Goal: Task Accomplishment & Management: Complete application form

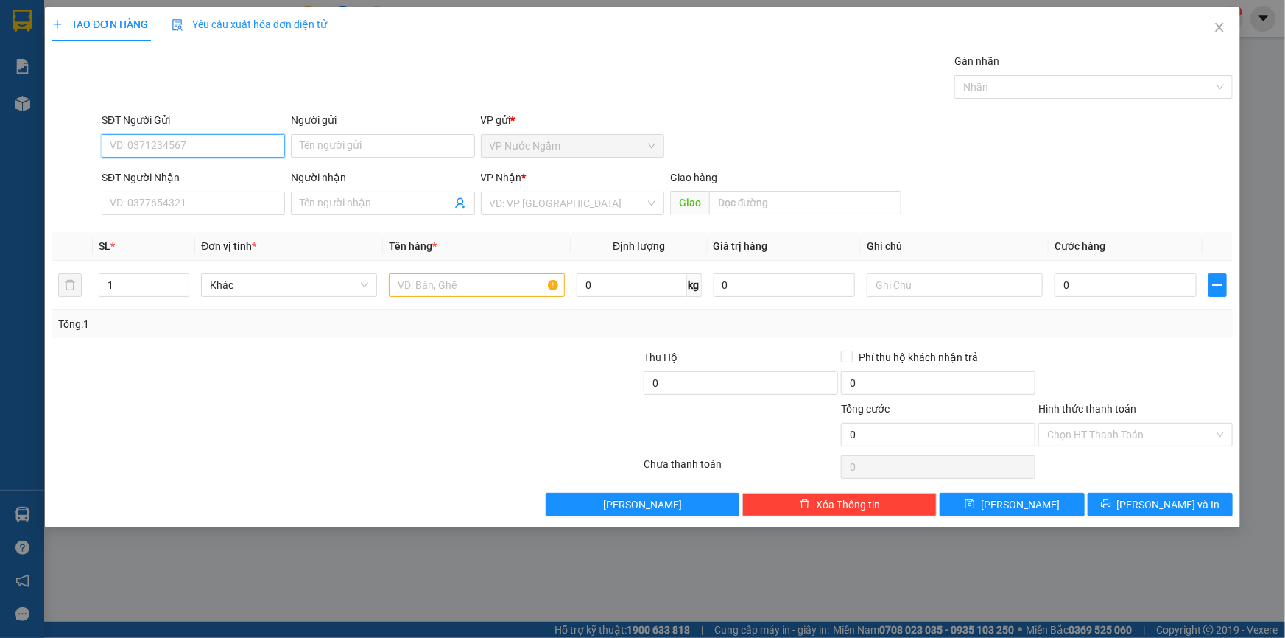
click at [138, 143] on input "SĐT Người Gửi" at bounding box center [193, 146] width 183 height 24
type input "0969631932"
click at [179, 207] on input "SĐT Người Nhận" at bounding box center [193, 204] width 183 height 24
type input "0366166396"
click at [512, 203] on input "search" at bounding box center [567, 203] width 155 height 22
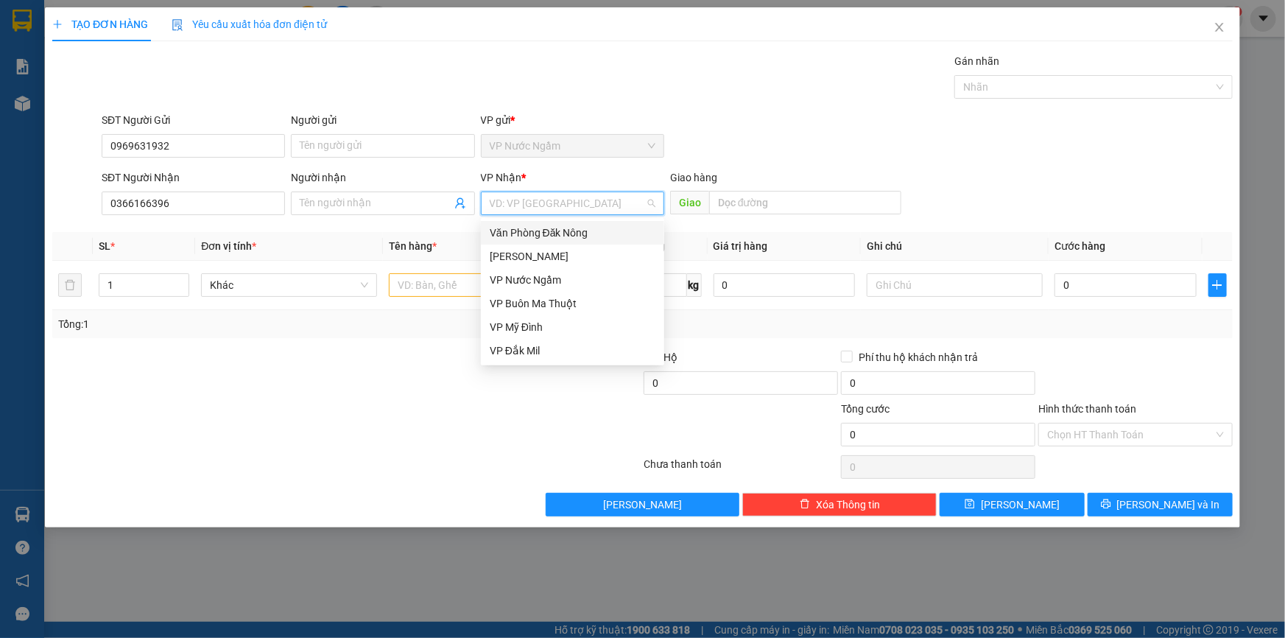
drag, startPoint x: 546, startPoint y: 231, endPoint x: 555, endPoint y: 231, distance: 8.9
click at [546, 231] on div "Văn Phòng Đăk Nông" at bounding box center [573, 233] width 166 height 16
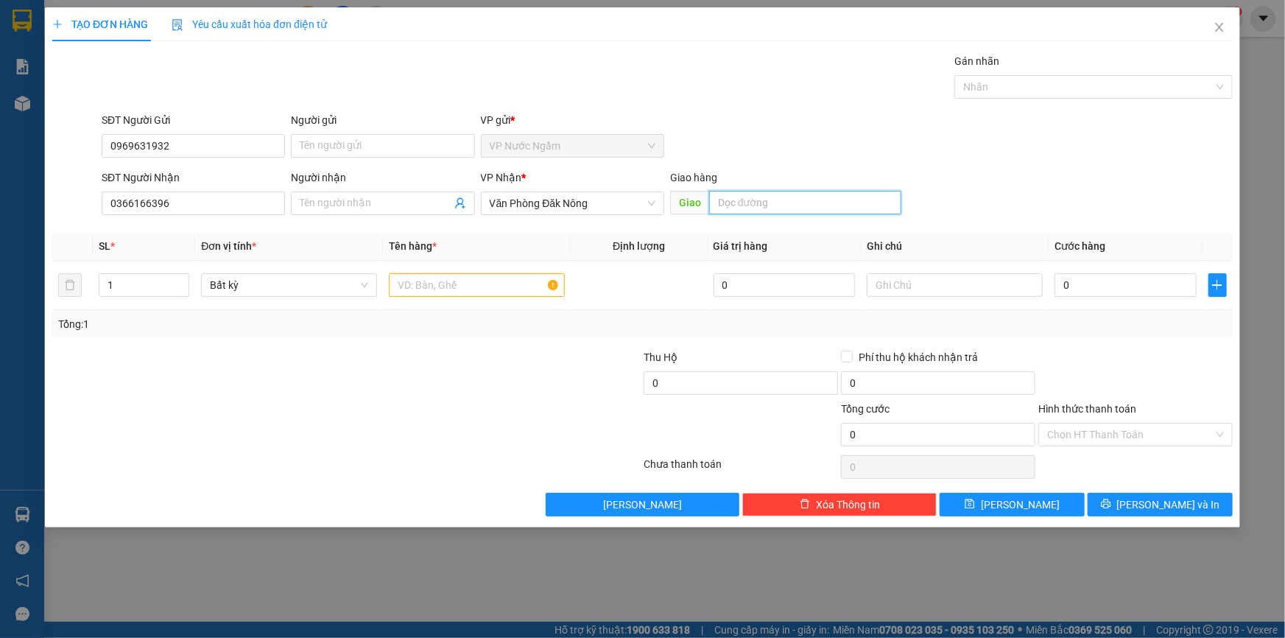
click at [793, 208] on input "text" at bounding box center [805, 203] width 192 height 24
type input "BIEN XANH"
click at [460, 291] on input "text" at bounding box center [477, 285] width 176 height 24
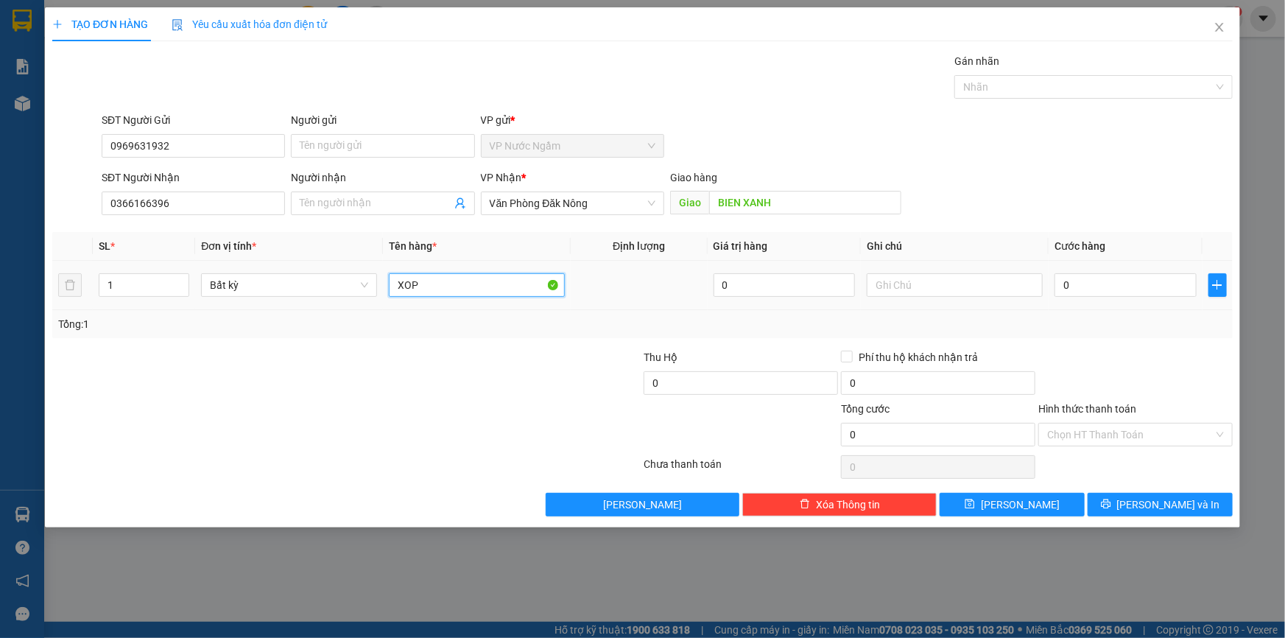
type input "XOP"
type input "2"
type input "25"
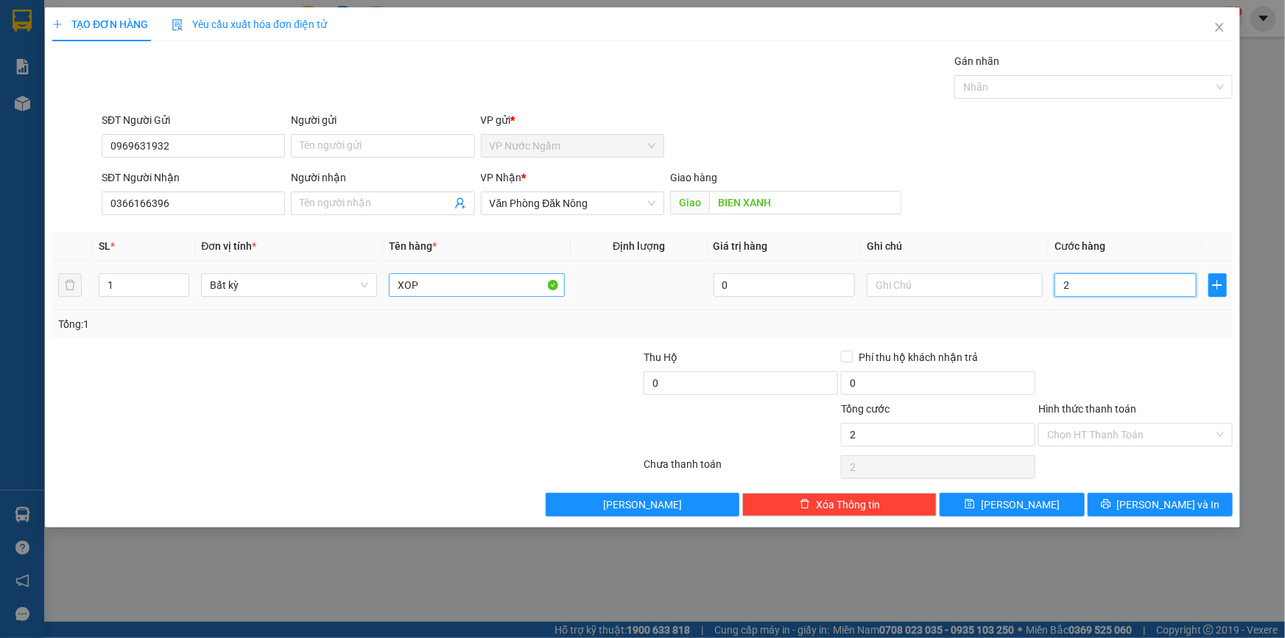
type input "25"
type input "250"
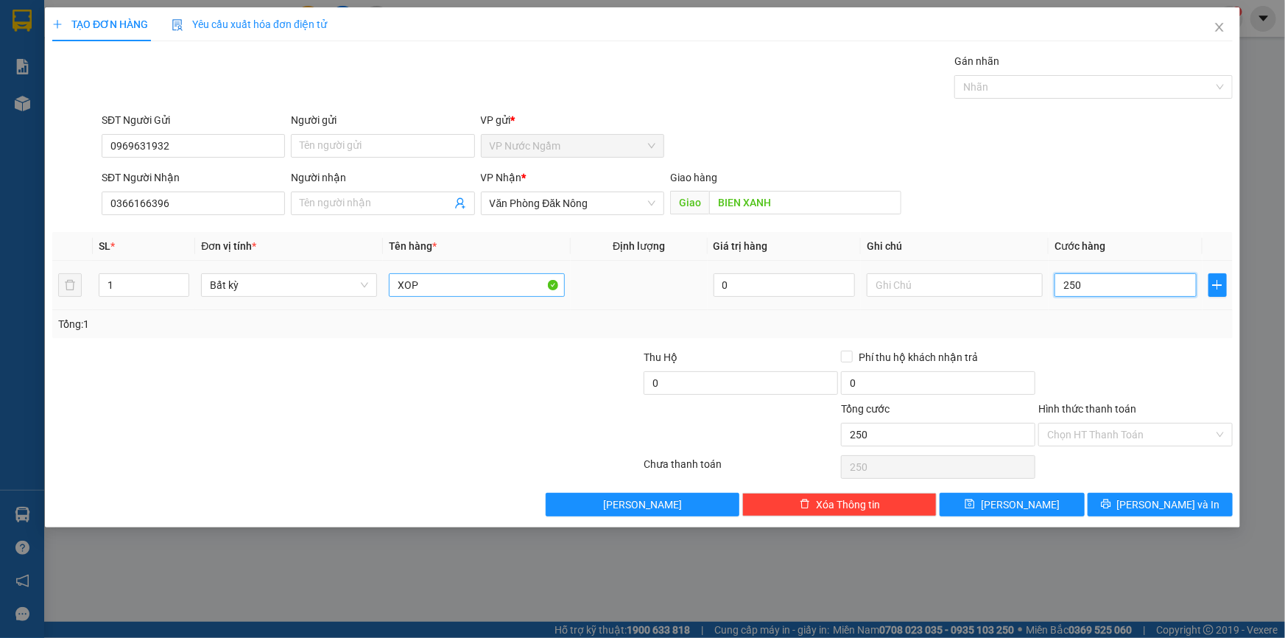
type input "2.500"
type input "25.000"
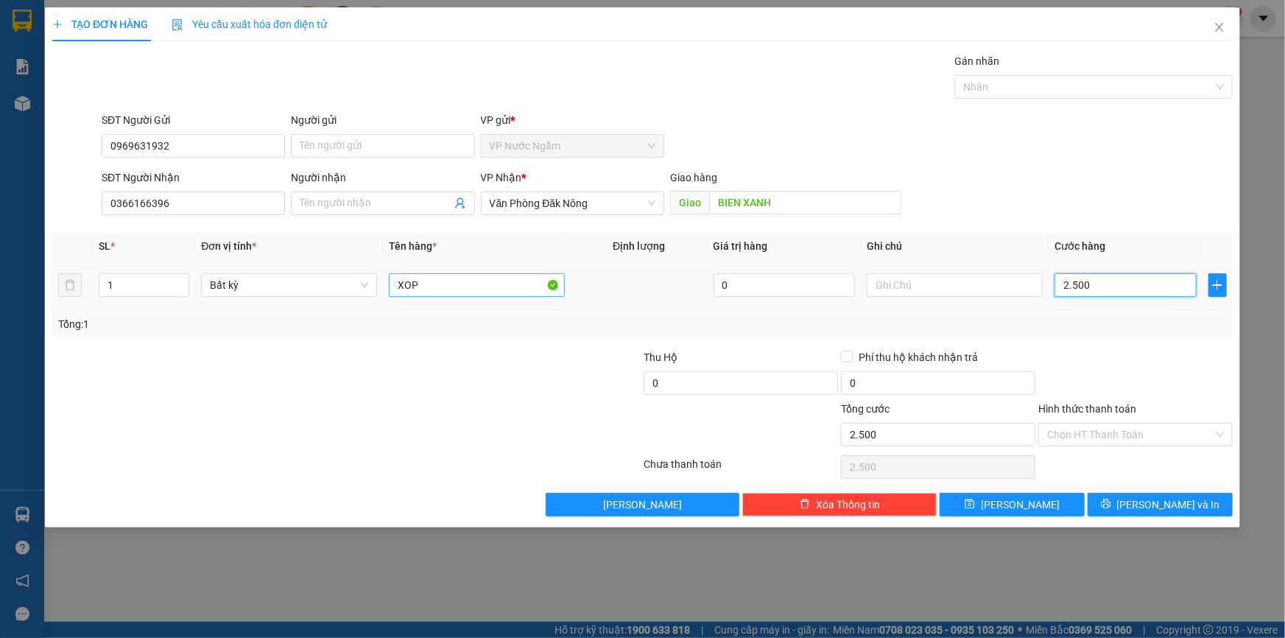
type input "25.000"
type input "250.000"
type input "2.500.000"
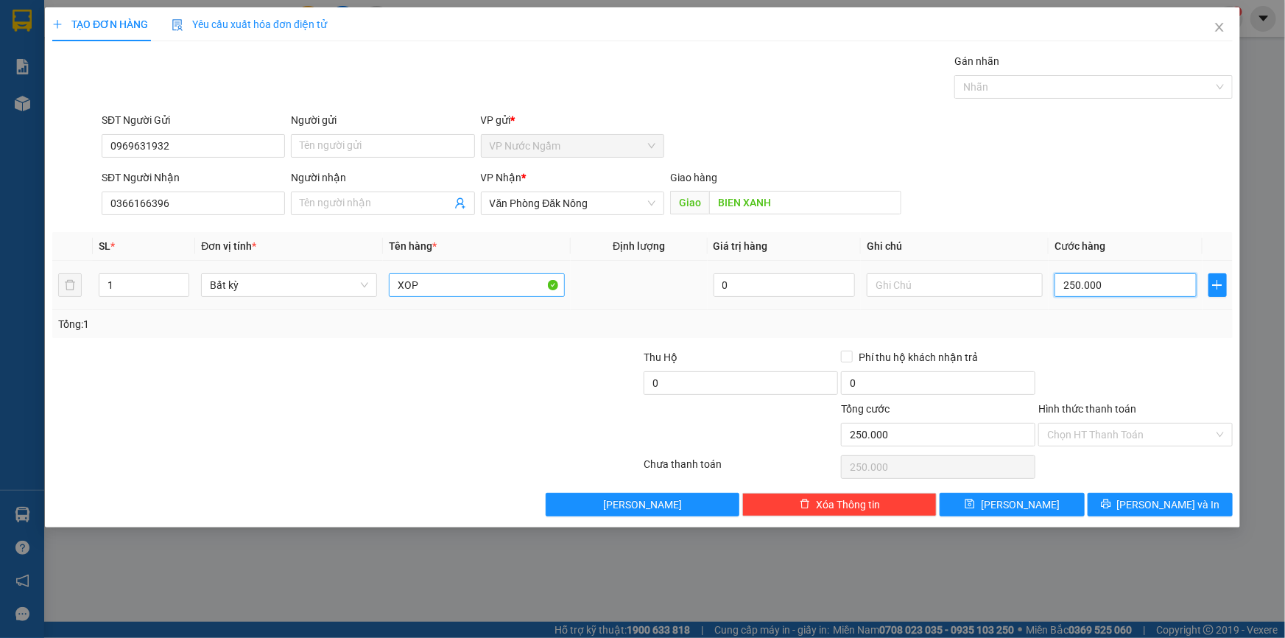
type input "2.500.000"
type input "250.000"
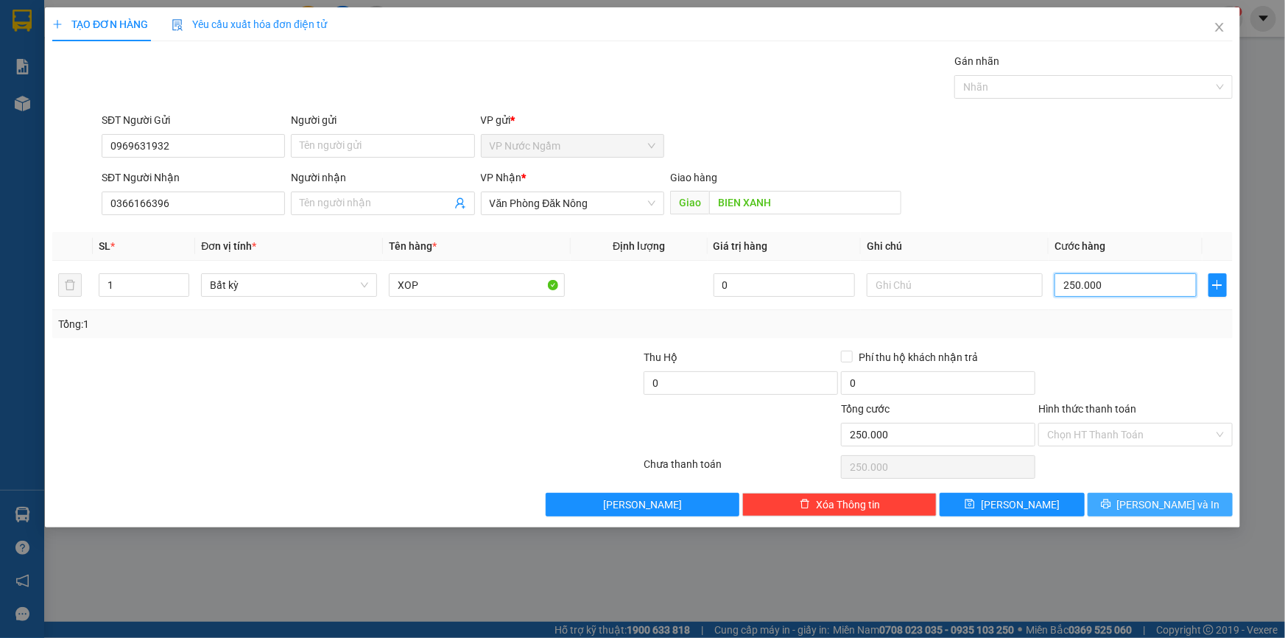
type input "250.000"
click at [1120, 495] on button "[PERSON_NAME] và In" at bounding box center [1160, 505] width 145 height 24
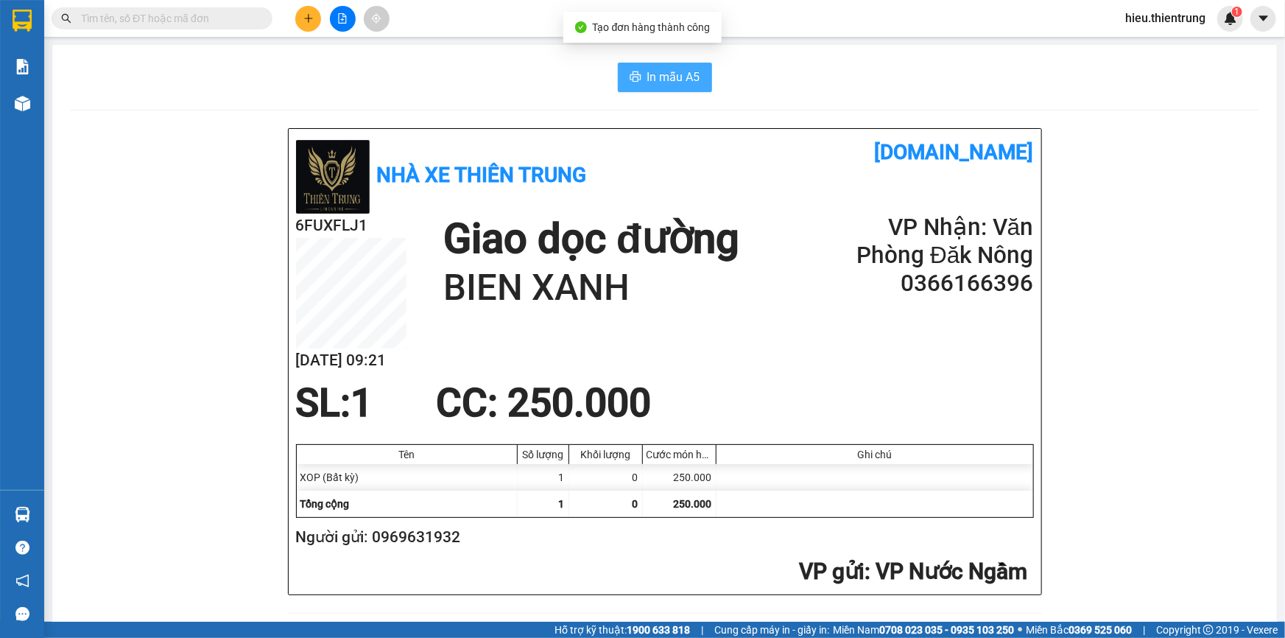
click at [667, 77] on span "In mẫu A5" at bounding box center [673, 77] width 53 height 18
click at [658, 69] on span "In mẫu A5" at bounding box center [673, 77] width 53 height 18
click at [869, 70] on div "In mẫu A5" at bounding box center [665, 77] width 1190 height 29
drag, startPoint x: 530, startPoint y: 73, endPoint x: 429, endPoint y: 35, distance: 108.4
click at [520, 74] on div "In mẫu A5" at bounding box center [665, 77] width 1190 height 29
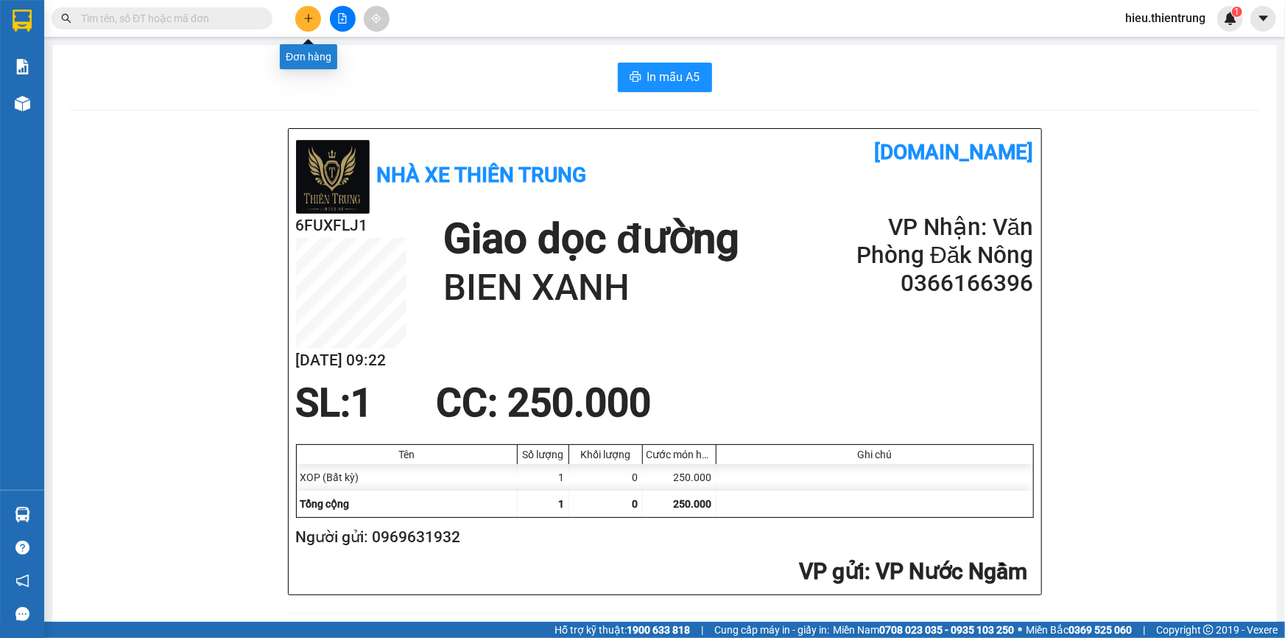
click at [315, 10] on button at bounding box center [308, 19] width 26 height 26
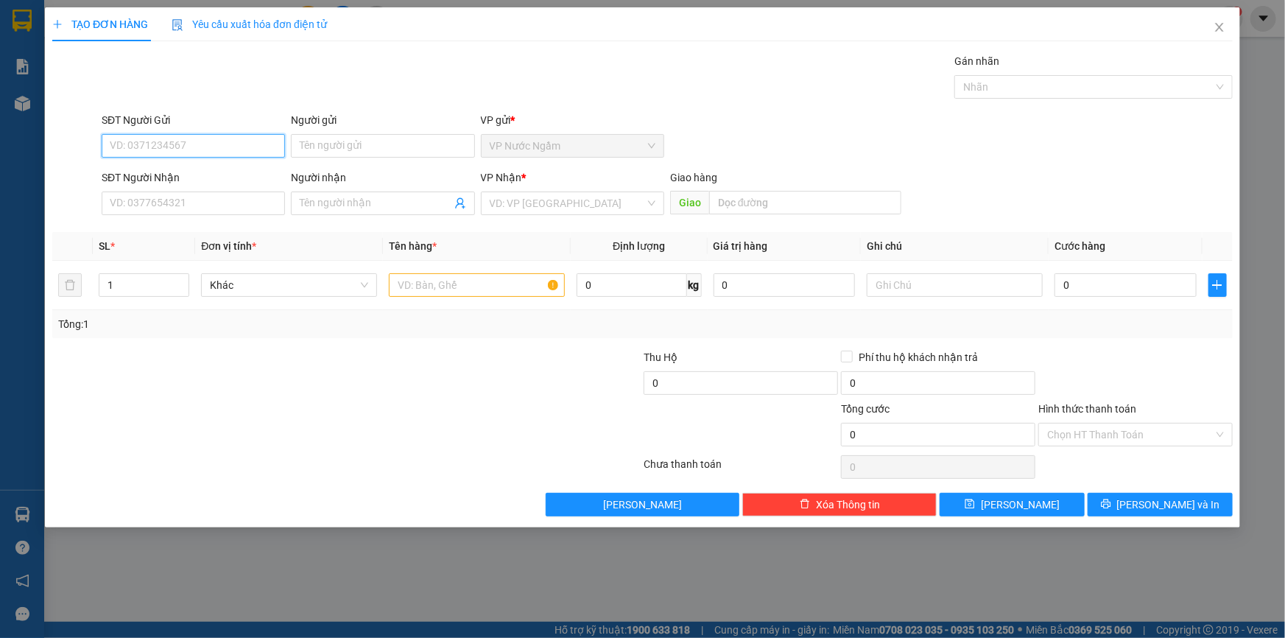
click at [212, 150] on input "SĐT Người Gửi" at bounding box center [193, 146] width 183 height 24
click at [161, 214] on div "0388234616" at bounding box center [193, 222] width 166 height 16
type input "0388234616"
type input "0358515657"
type input "DUNG"
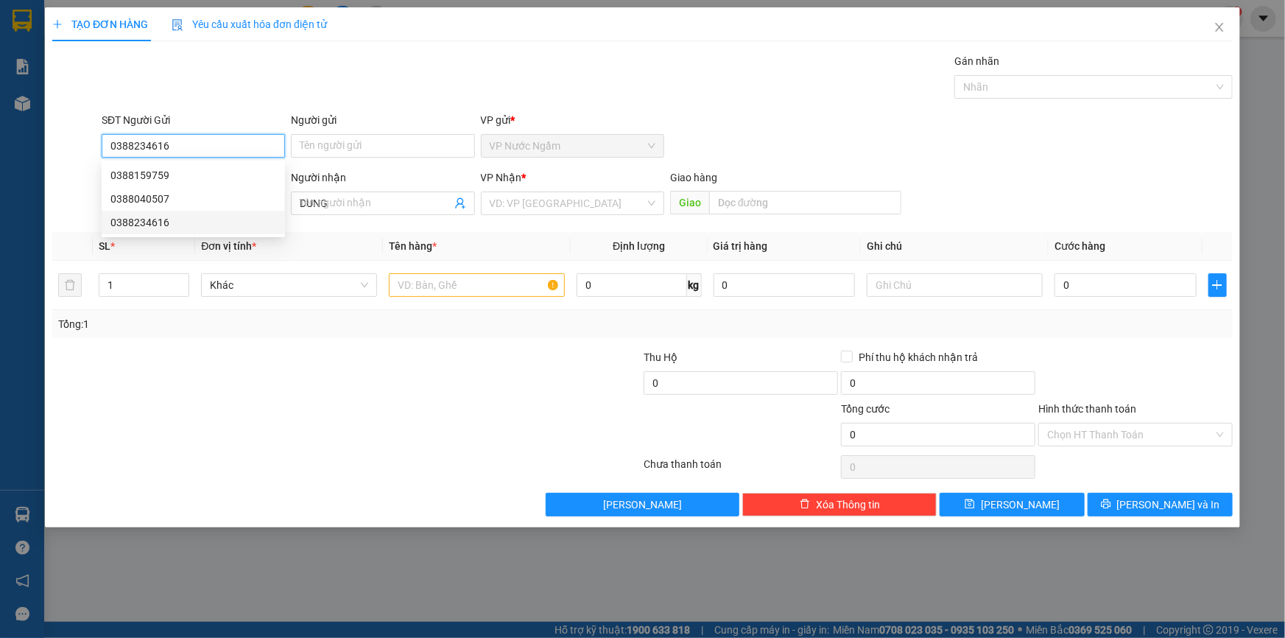
type input "350.000"
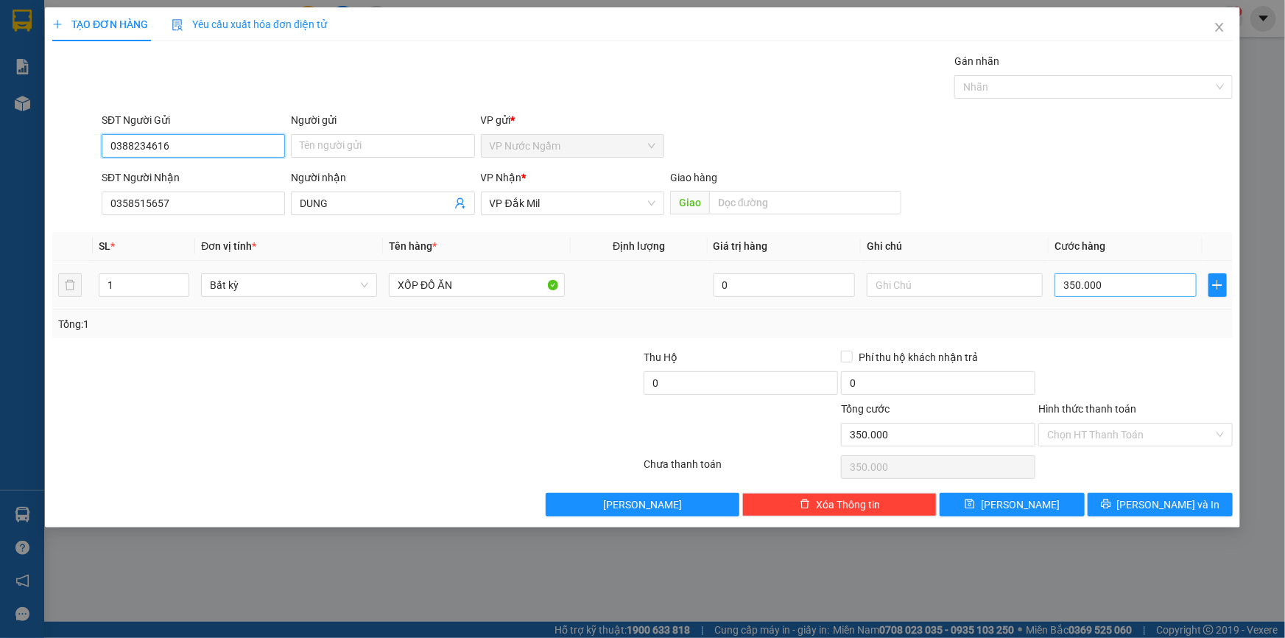
type input "0388234616"
click at [1117, 286] on input "350.000" at bounding box center [1126, 285] width 142 height 24
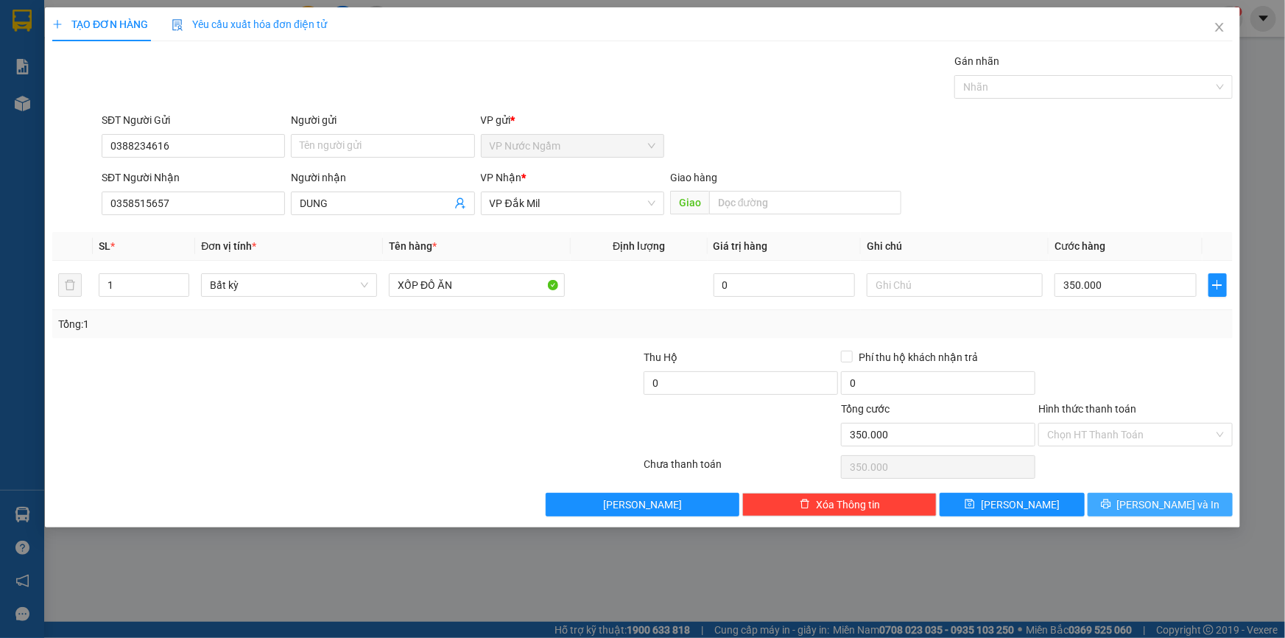
drag, startPoint x: 1159, startPoint y: 501, endPoint x: 1120, endPoint y: 463, distance: 55.2
click at [1159, 501] on span "[PERSON_NAME] và In" at bounding box center [1168, 504] width 103 height 16
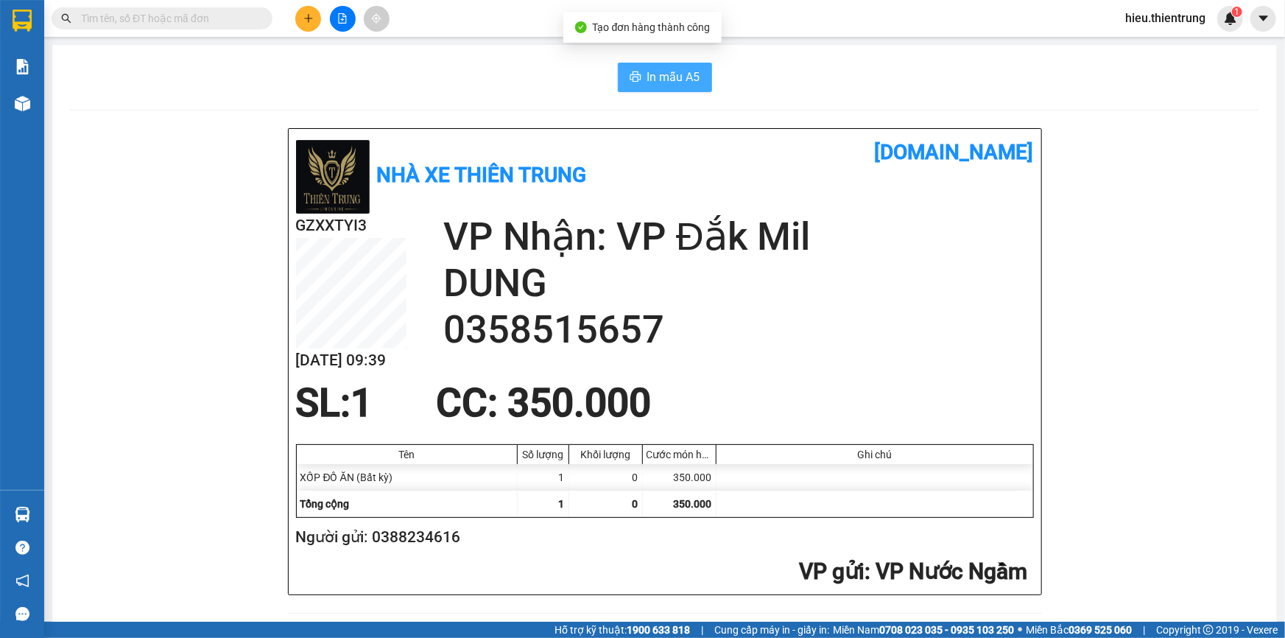
click at [663, 63] on button "In mẫu A5" at bounding box center [665, 77] width 94 height 29
click at [661, 30] on div "Kết quả tìm kiếm ( 0 ) Bộ lọc Ngày tạo đơn gần nhất No Data hieu.thientrung 1" at bounding box center [642, 18] width 1285 height 37
drag, startPoint x: 477, startPoint y: 118, endPoint x: 485, endPoint y: 122, distance: 8.9
